Goal: Find contact information: Find contact information

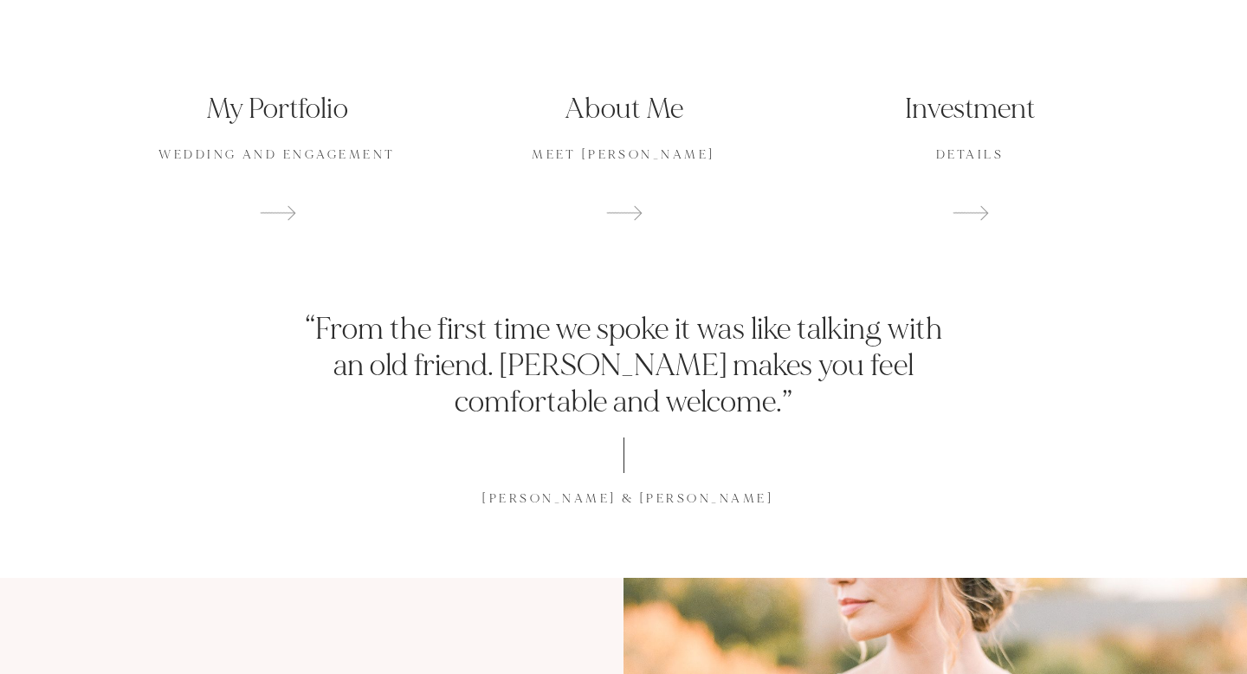
scroll to position [1264, 0]
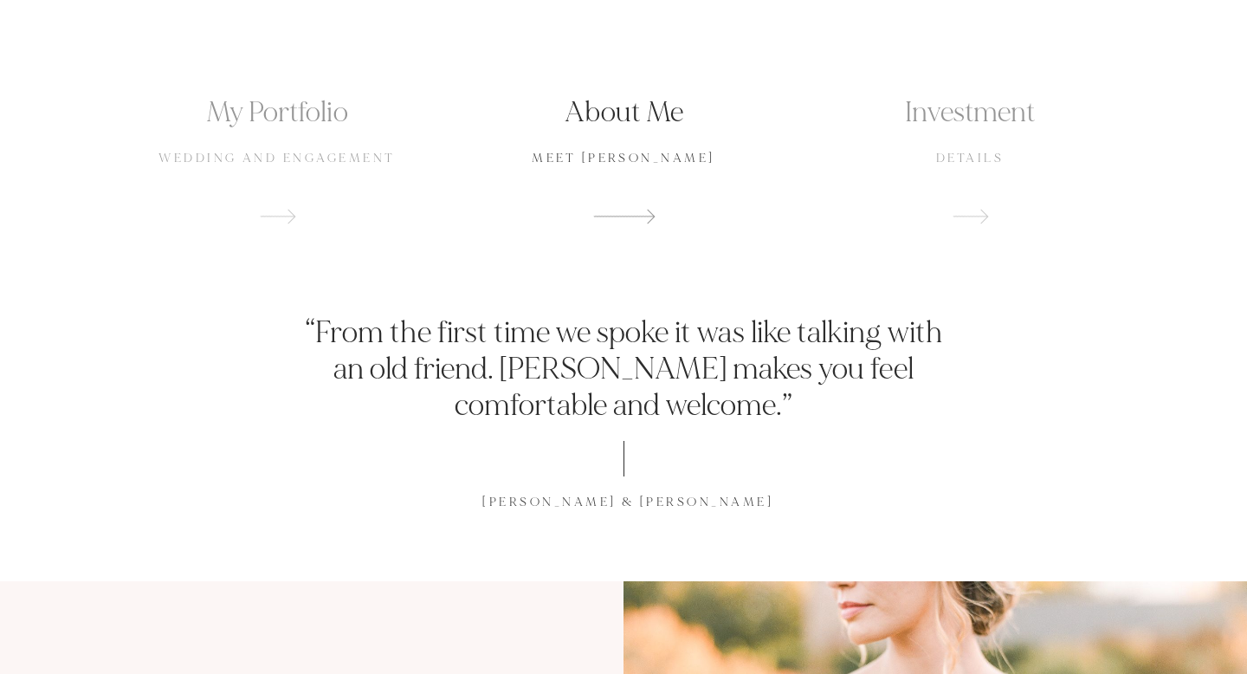
click at [632, 208] on div at bounding box center [623, 215] width 320 height 26
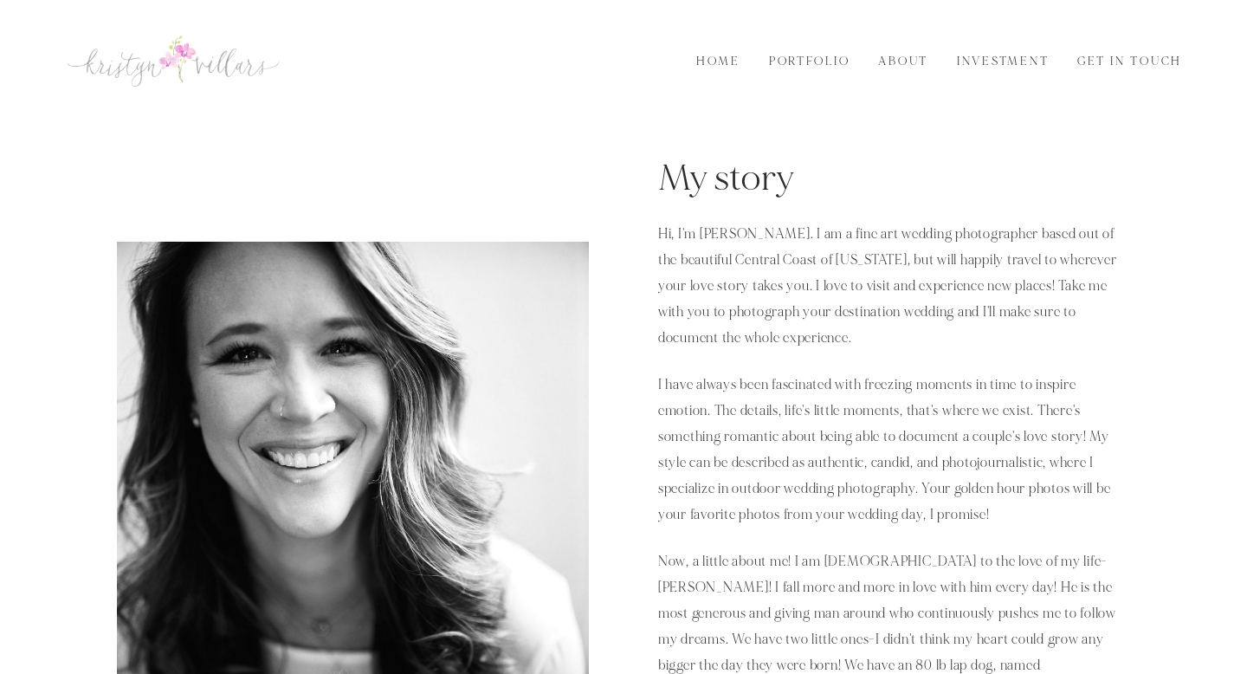
click at [822, 71] on nav "Home Portfolio About Investment Get in Touch Menu" at bounding box center [623, 60] width 1143 height 121
click at [810, 60] on link "Portfolio" at bounding box center [809, 61] width 101 height 19
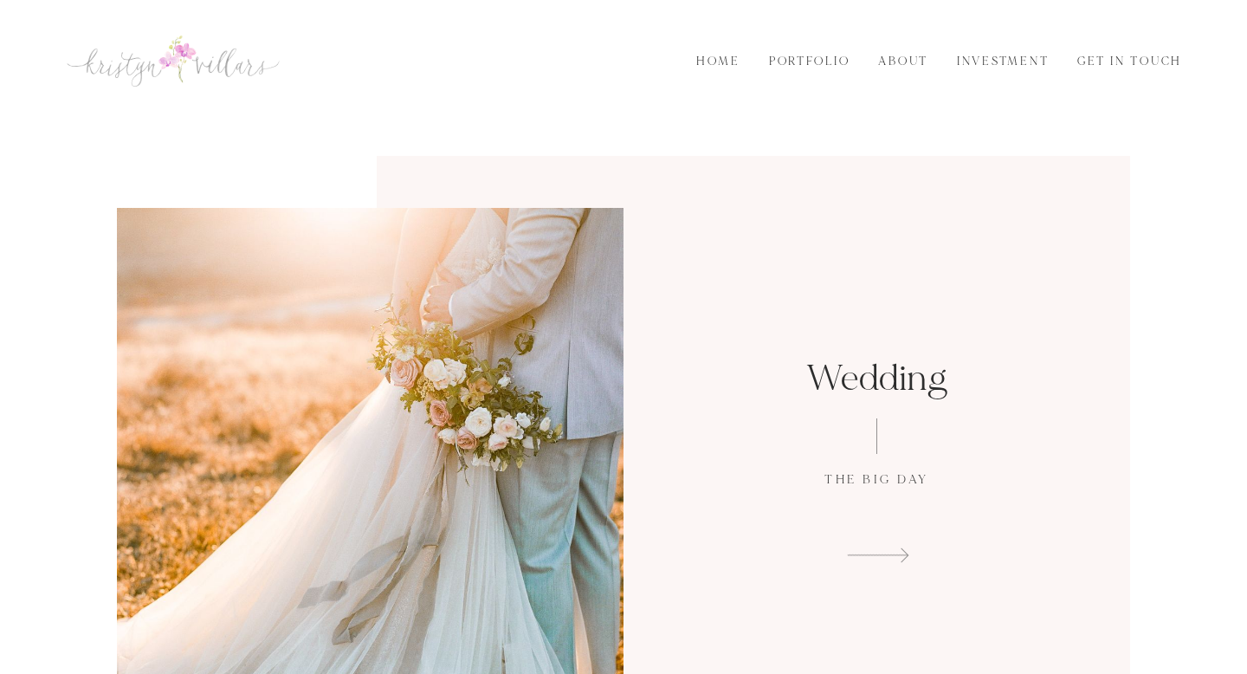
click at [783, 415] on div "Wedding The Big Day" at bounding box center [877, 461] width 507 height 210
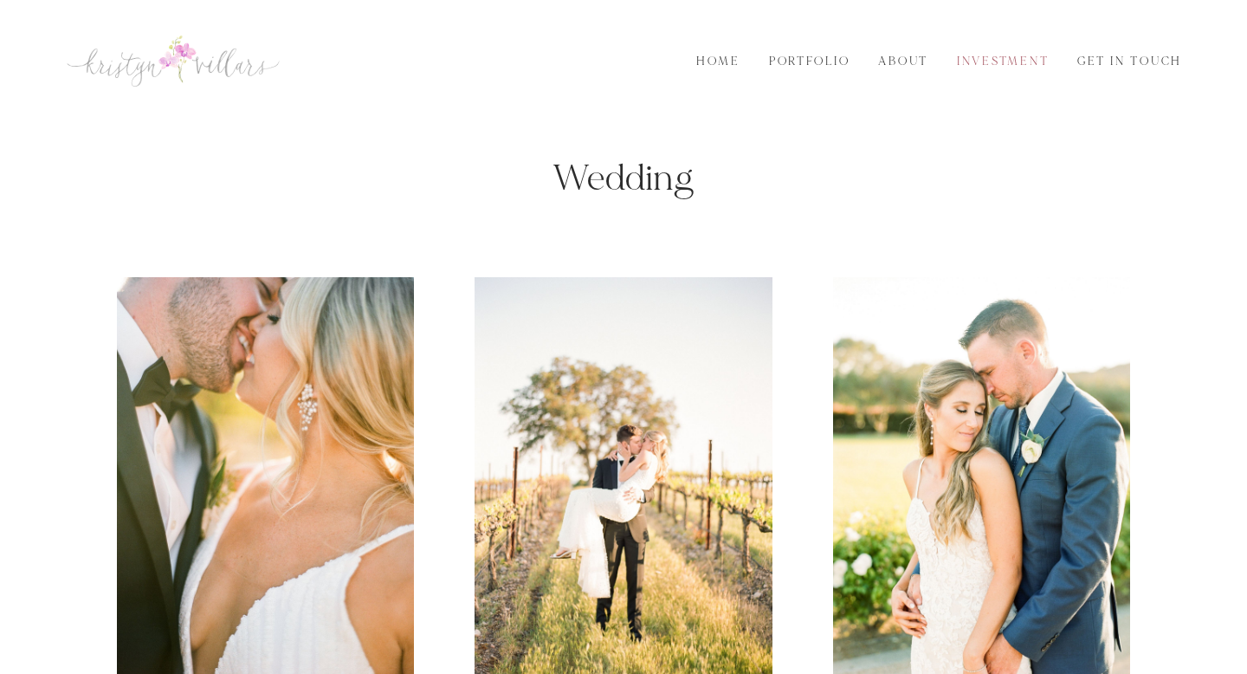
click at [1001, 69] on link "Investment" at bounding box center [1003, 61] width 112 height 19
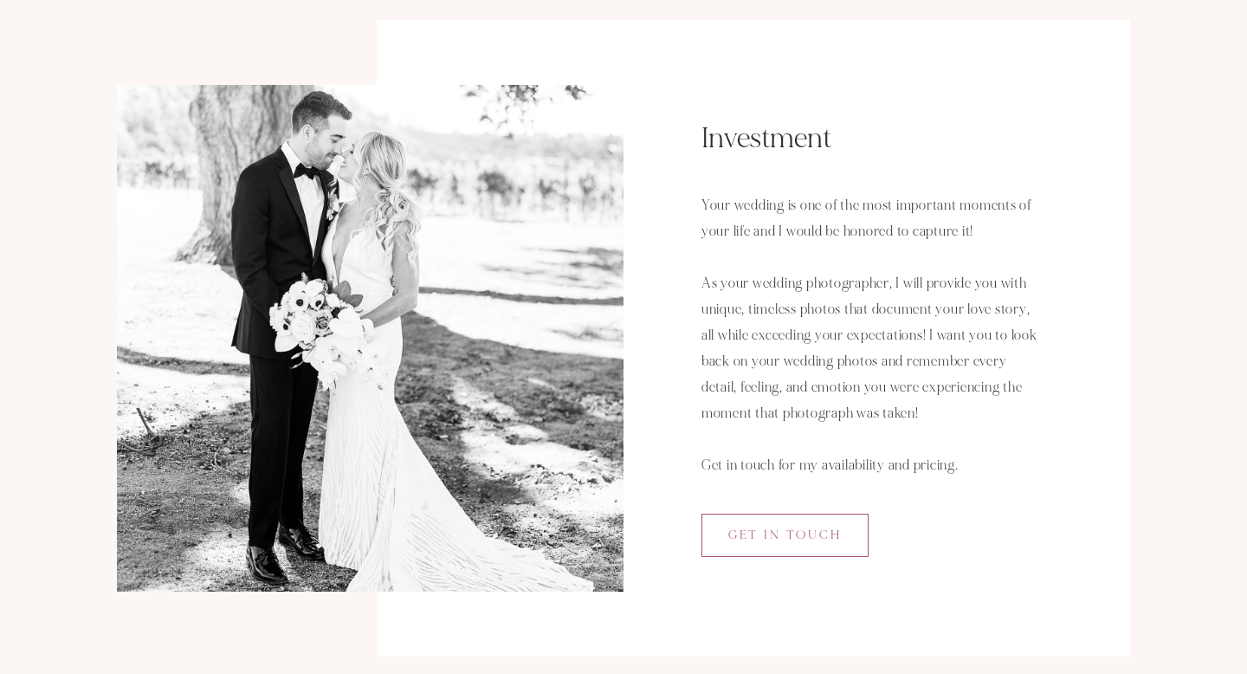
scroll to position [151, 0]
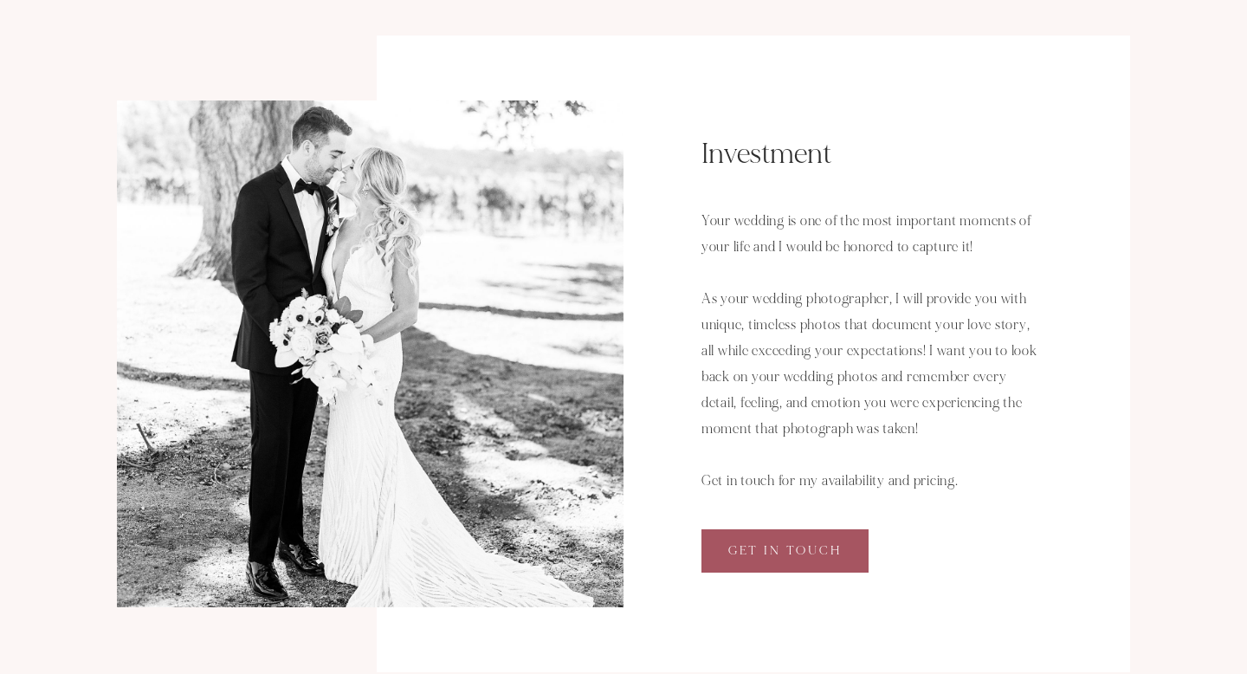
click at [778, 562] on link "Get in Touch" at bounding box center [784, 550] width 167 height 43
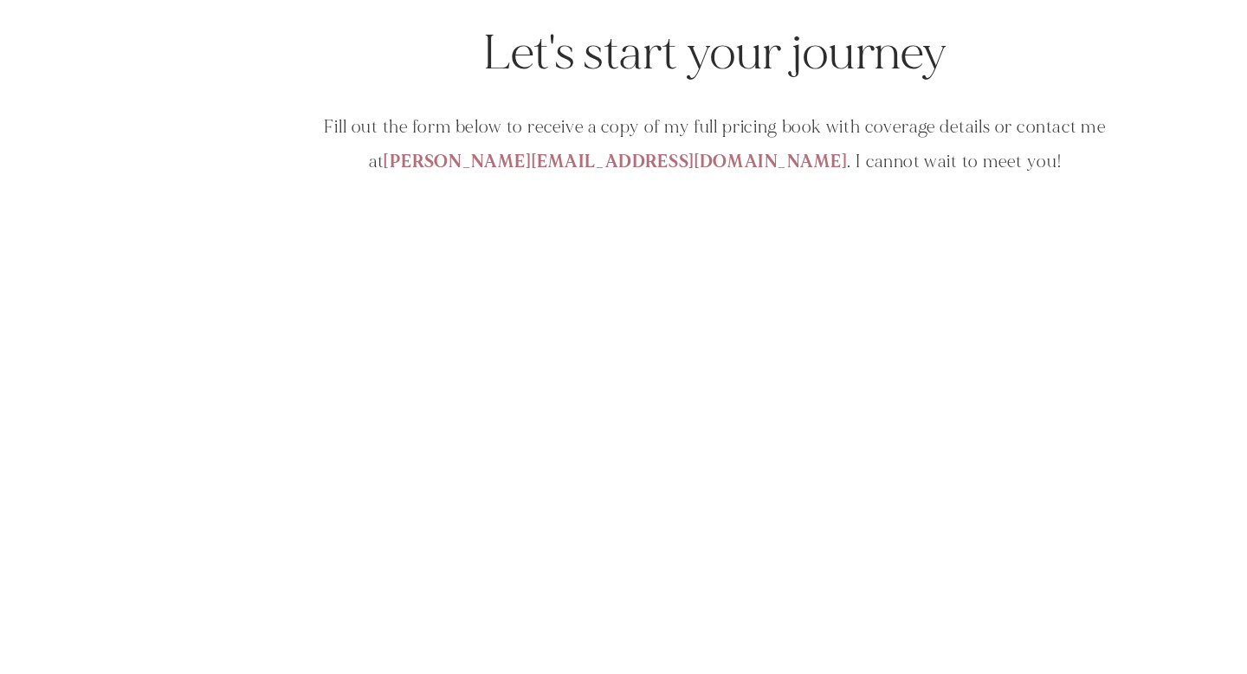
scroll to position [455, 0]
